Goal: Answer question/provide support

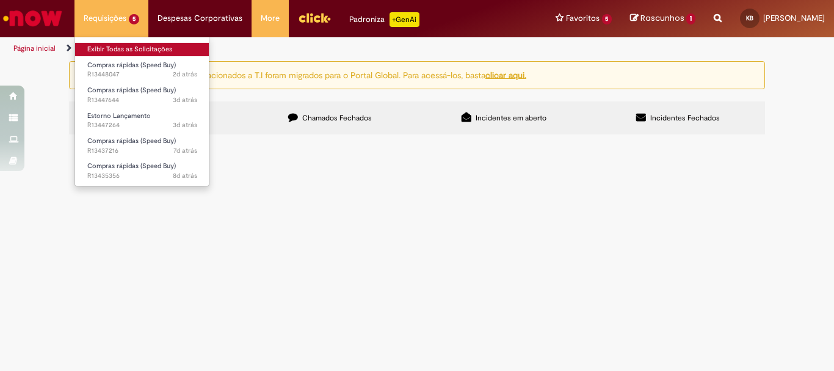
click at [133, 45] on link "Exibir Todas as Solicitações" at bounding box center [142, 49] width 134 height 13
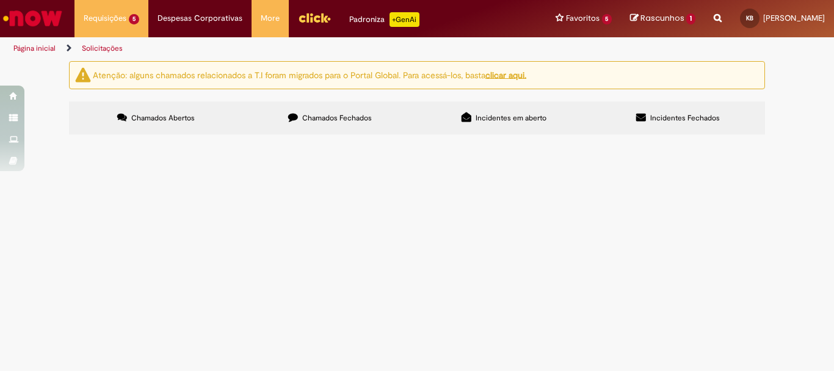
scroll to position [47, 0]
click at [0, 0] on span "Estorno da NF por lançamento com quantidade errada. Entrou com 6kg. Correto são…" at bounding box center [0, 0] width 0 height 0
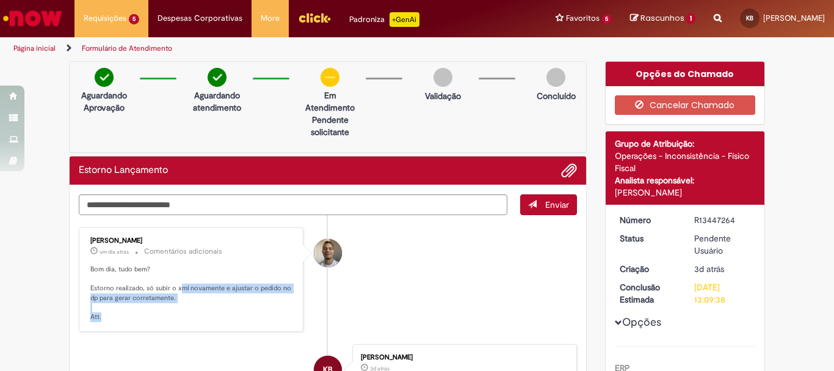
drag, startPoint x: 195, startPoint y: 288, endPoint x: 263, endPoint y: 316, distance: 73.4
click at [263, 316] on p "Bom dia, tudo bem? Estorno realizado, só subir o xml novamente e ajustar o pedi…" at bounding box center [191, 292] width 203 height 57
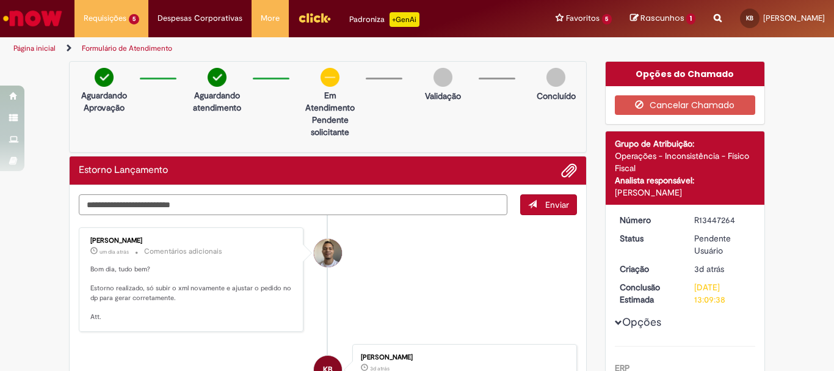
click at [334, 208] on textarea "Digite sua mensagem aqui..." at bounding box center [293, 204] width 429 height 21
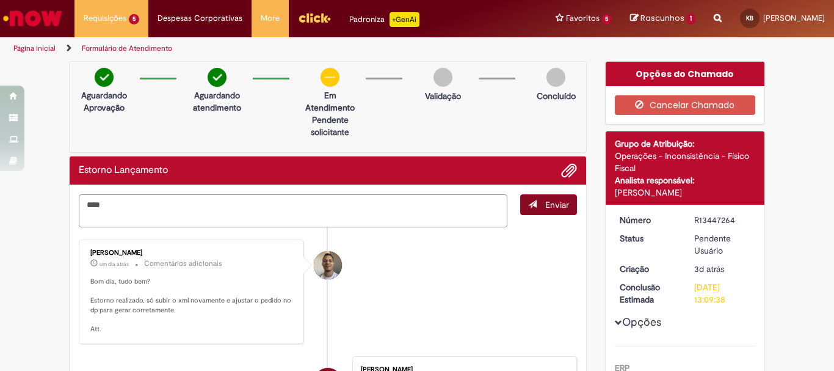
type textarea "***"
click at [532, 205] on span "submit" at bounding box center [532, 204] width 9 height 9
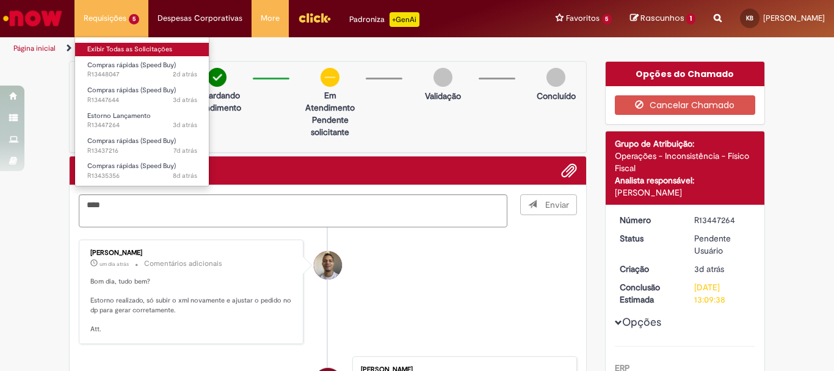
click at [125, 48] on link "Exibir Todas as Solicitações" at bounding box center [142, 49] width 134 height 13
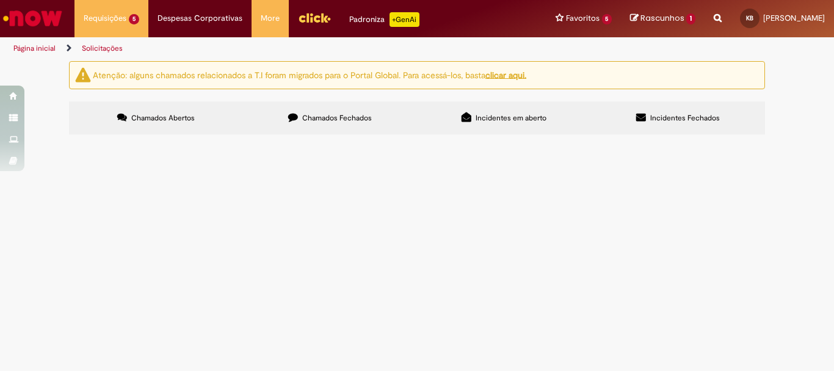
click at [0, 0] on span "Ao ponto - Agosto - Log" at bounding box center [0, 0] width 0 height 0
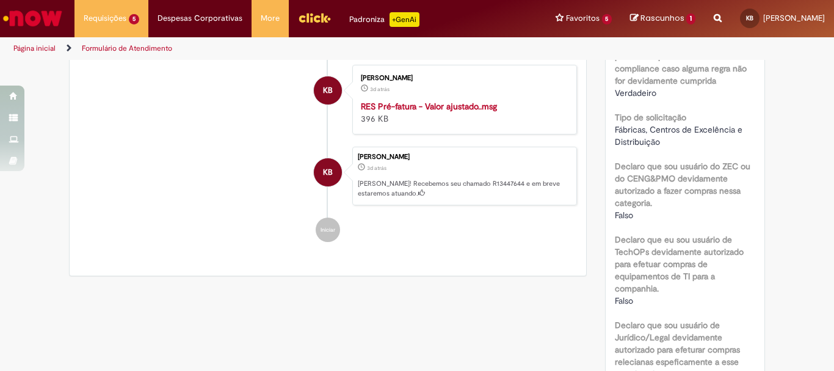
scroll to position [794, 0]
